Goal: Information Seeking & Learning: Find specific fact

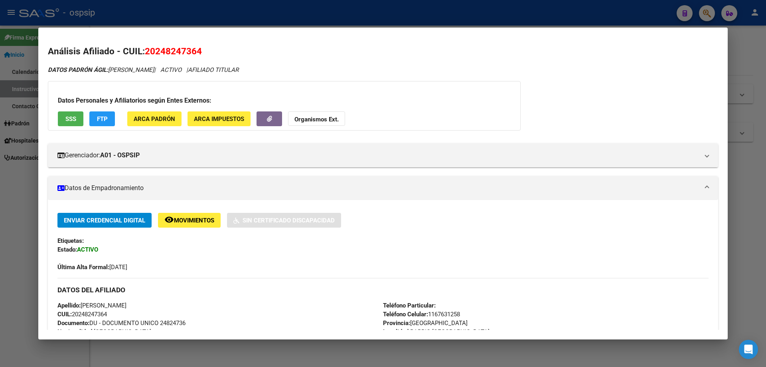
scroll to position [120, 0]
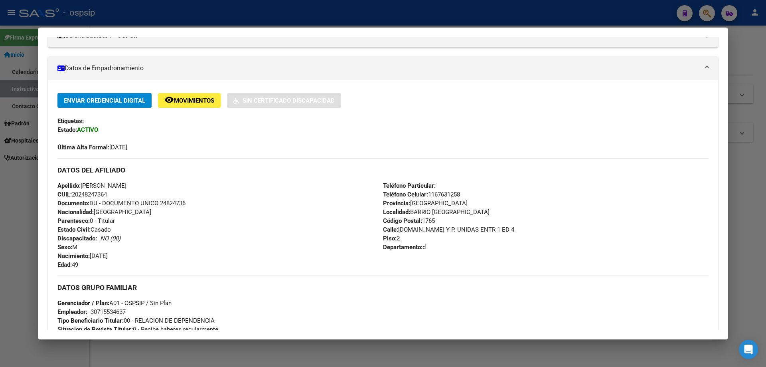
click at [224, 17] on div at bounding box center [383, 183] width 766 height 367
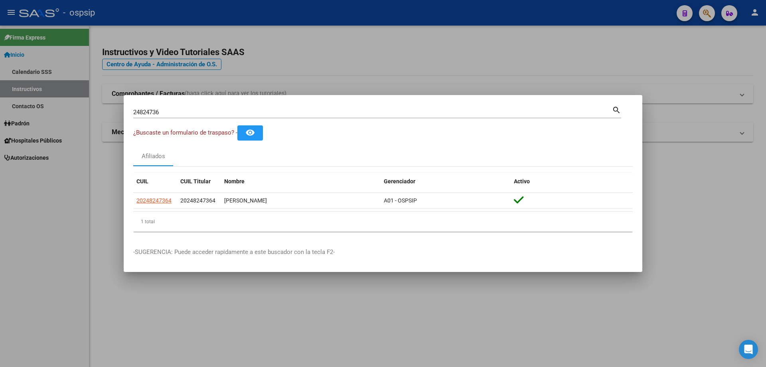
click at [237, 109] on input "24824736" at bounding box center [372, 112] width 479 height 7
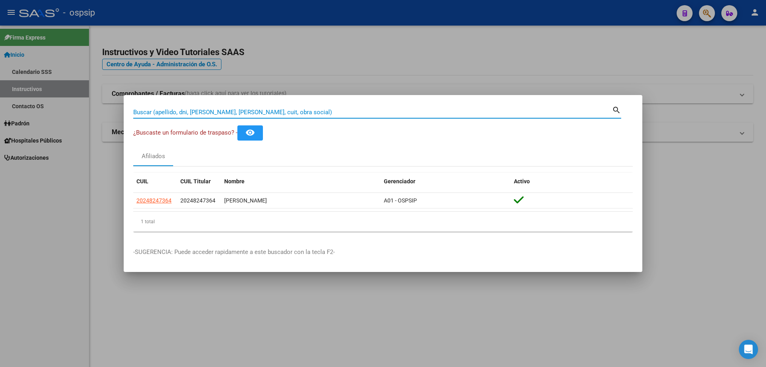
paste input "31722626"
type input "31722626"
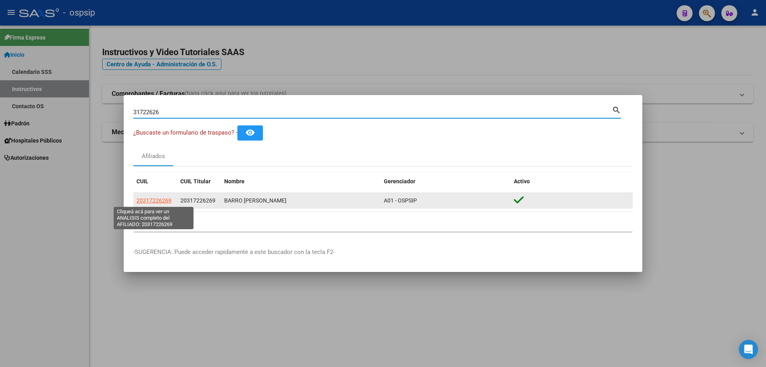
click at [160, 200] on span "20317226269" at bounding box center [153, 200] width 35 height 6
type textarea "20317226269"
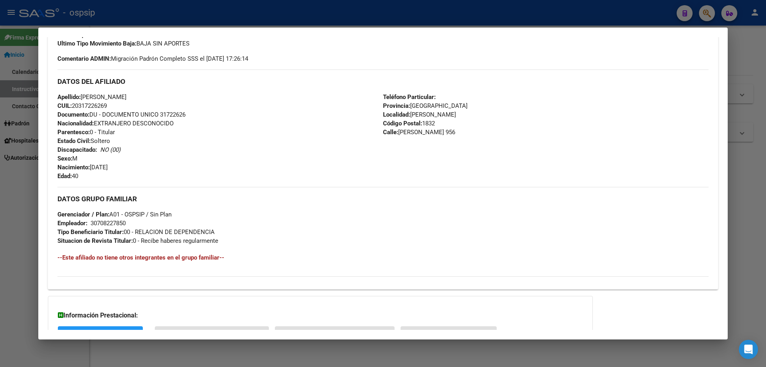
scroll to position [306, 0]
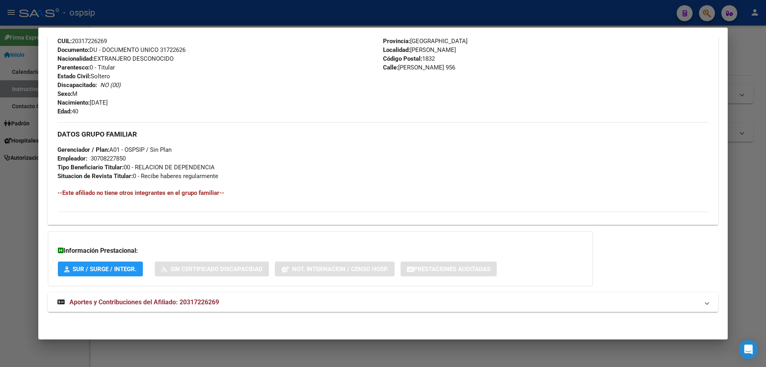
click at [190, 304] on span "Aportes y Contribuciones del Afiliado: 20317226269" at bounding box center [144, 302] width 150 height 8
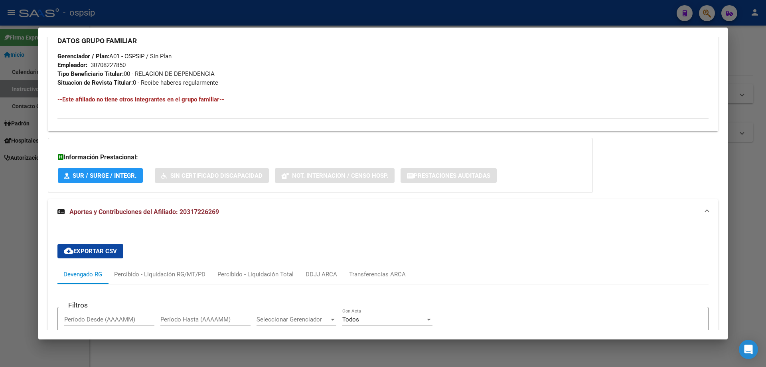
scroll to position [160, 0]
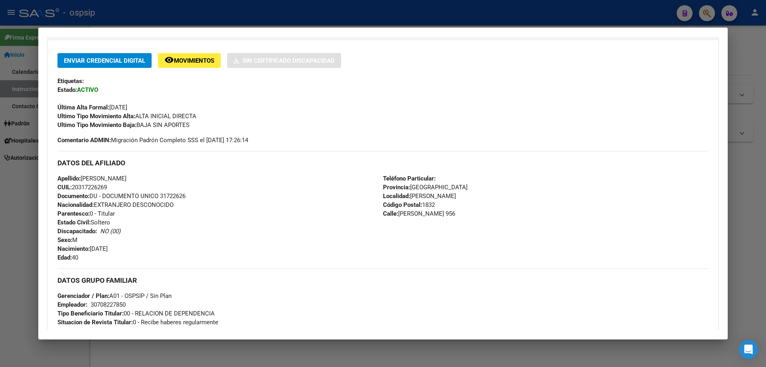
drag, startPoint x: 182, startPoint y: 196, endPoint x: 162, endPoint y: 196, distance: 19.6
click at [162, 196] on div "Apellido: [PERSON_NAME]: 20317226269 Documento: DU - DOCUMENTO UNICO 31722626 N…" at bounding box center [220, 218] width 326 height 88
copy span "31722626"
click at [204, 17] on div at bounding box center [383, 183] width 766 height 367
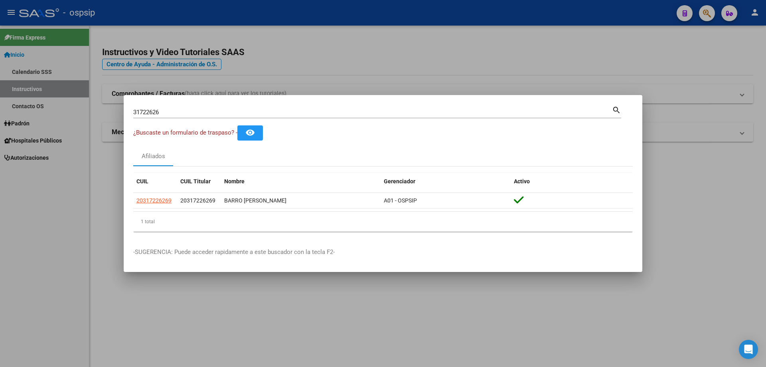
click at [315, 109] on input "31722626" at bounding box center [372, 112] width 479 height 7
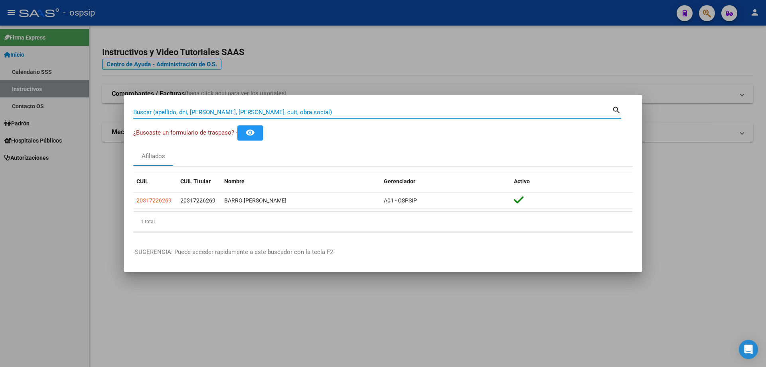
paste input "30086960"
type input "30086960"
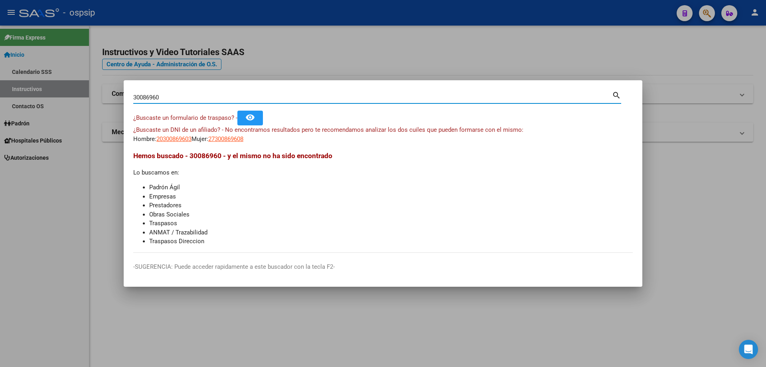
click at [361, 95] on input "30086960" at bounding box center [372, 97] width 479 height 7
